Goal: Find specific page/section: Find specific page/section

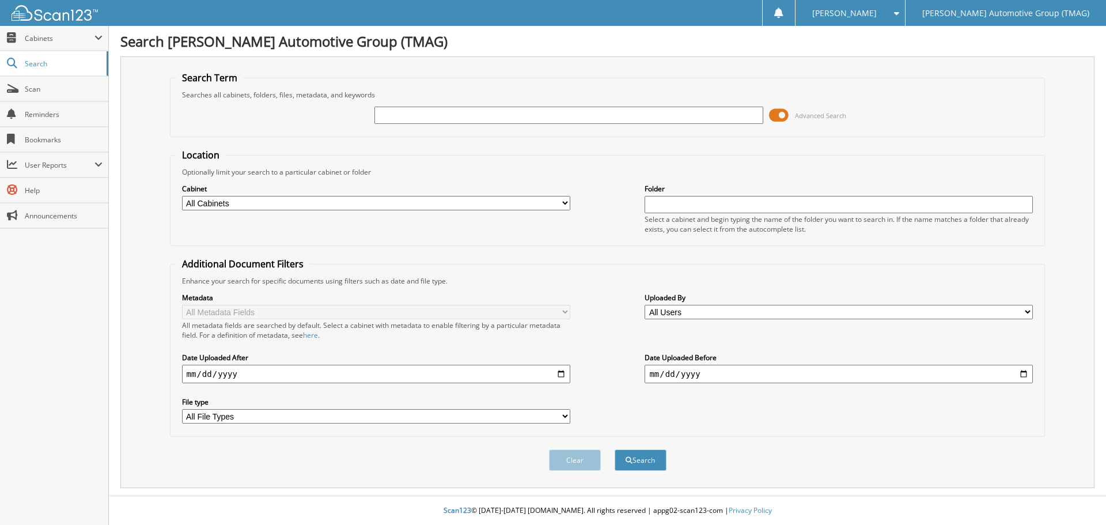
click at [383, 116] on input "text" at bounding box center [569, 115] width 388 height 17
click at [396, 112] on input "text" at bounding box center [569, 115] width 388 height 17
type input "1154426"
click at [615, 449] on button "Search" at bounding box center [641, 459] width 52 height 21
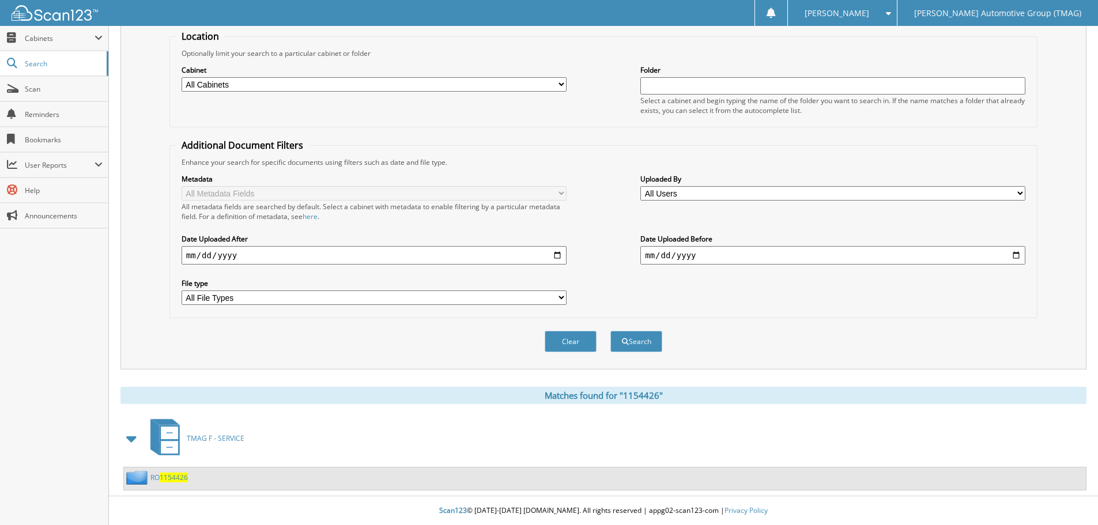
scroll to position [119, 0]
click at [175, 479] on span "1154426" at bounding box center [174, 478] width 28 height 10
